Goal: Navigation & Orientation: Find specific page/section

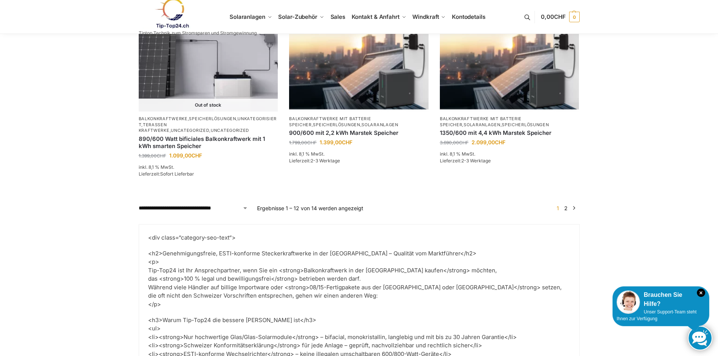
scroll to position [905, 0]
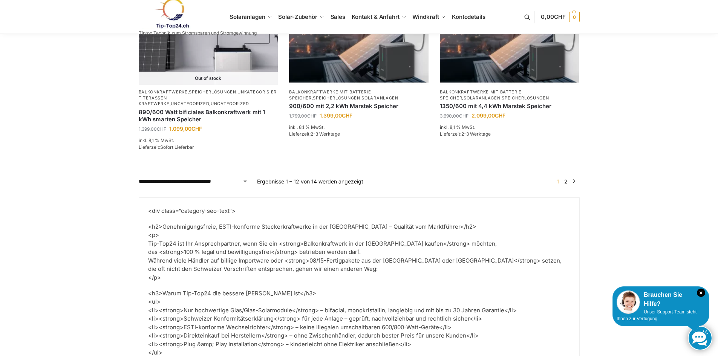
click at [574, 178] on link "→" at bounding box center [574, 182] width 6 height 8
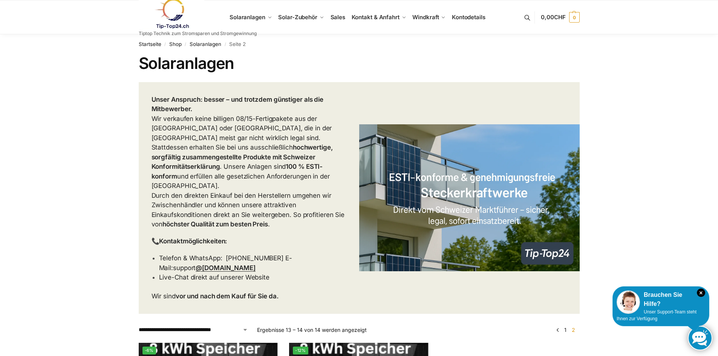
click at [254, 18] on link at bounding box center [198, 13] width 118 height 31
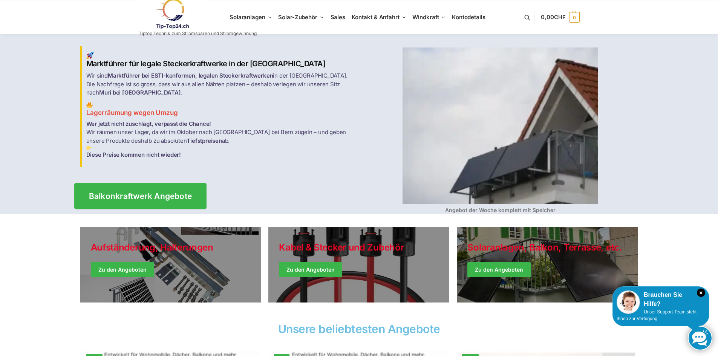
click at [146, 186] on link "Balkonkraftwerk Angebote" at bounding box center [140, 196] width 132 height 26
